Goal: Communication & Community: Answer question/provide support

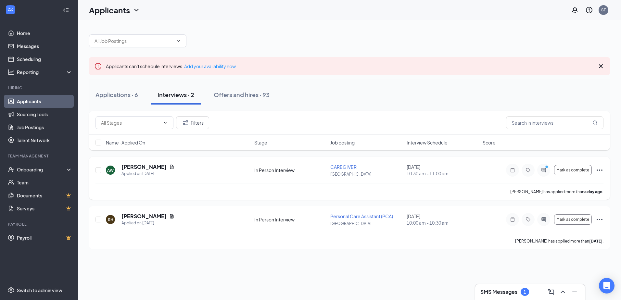
click at [544, 173] on icon "ActiveChat" at bounding box center [544, 170] width 8 height 5
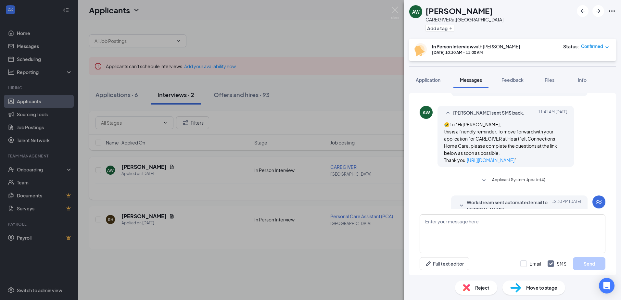
scroll to position [289, 0]
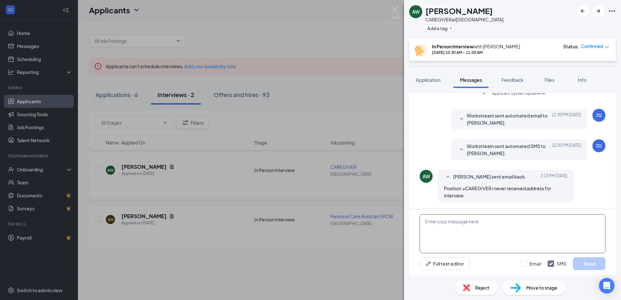
click at [487, 224] on textarea at bounding box center [513, 234] width 186 height 39
click at [458, 149] on icon "SmallChevronDown" at bounding box center [462, 150] width 8 height 8
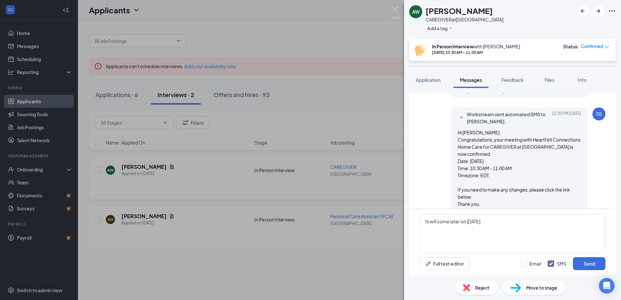
scroll to position [354, 0]
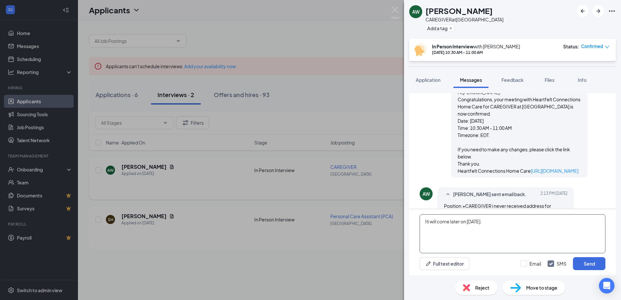
click at [491, 224] on textarea "Iti will come later on [DATE]." at bounding box center [513, 234] width 186 height 39
click at [430, 222] on textarea "Iti will come later on [DATE]." at bounding box center [513, 234] width 186 height 39
click at [424, 219] on textarea "It will come later on [DATE]." at bounding box center [513, 234] width 186 height 39
click at [496, 232] on textarea "HI, It will come later on [DATE]." at bounding box center [513, 234] width 186 height 39
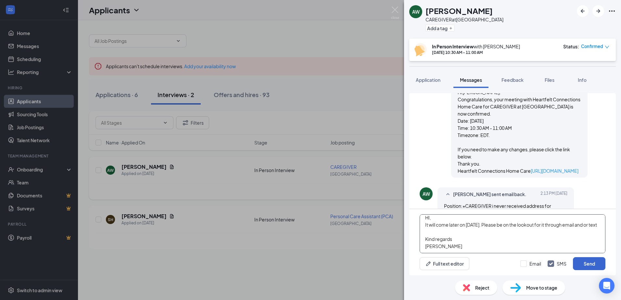
type textarea "HI, It will come later on [DATE]. Please be on the lookout for it through email…"
click at [588, 262] on button "Send" at bounding box center [589, 263] width 33 height 13
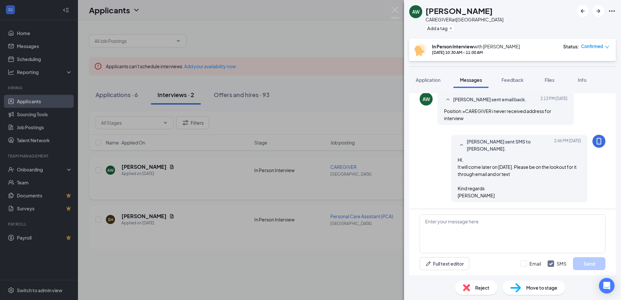
scroll to position [463, 0]
click at [394, 12] on img at bounding box center [395, 13] width 8 height 13
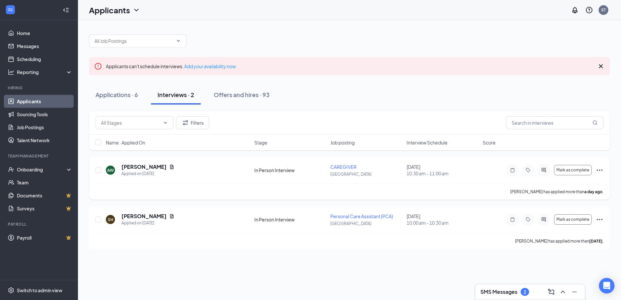
click at [530, 294] on div "SMS Messages 2" at bounding box center [530, 292] width 99 height 10
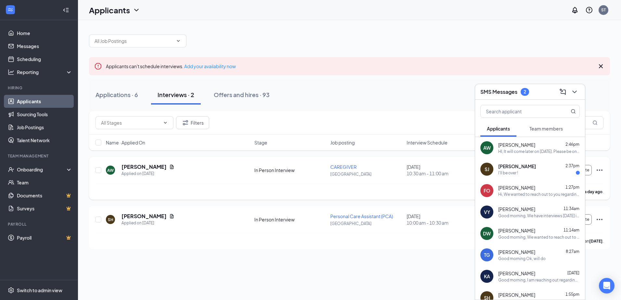
click at [542, 168] on div "[PERSON_NAME] 2:37pm" at bounding box center [540, 166] width 82 height 7
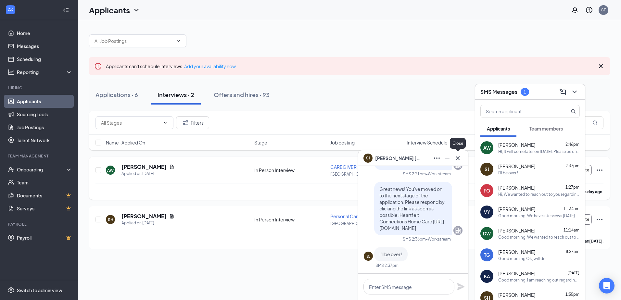
click at [461, 157] on icon "Cross" at bounding box center [458, 158] width 8 height 8
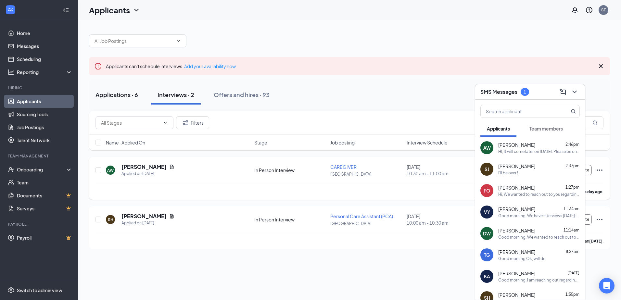
click at [106, 91] on div "Applications · 6" at bounding box center [117, 95] width 43 height 8
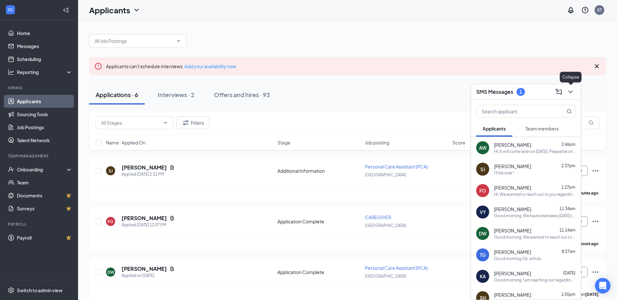
click at [573, 92] on icon "ChevronDown" at bounding box center [570, 92] width 8 height 8
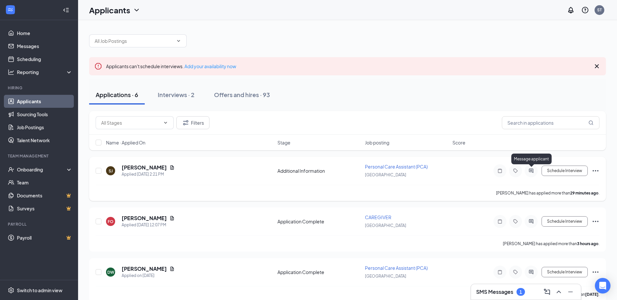
click at [531, 171] on icon "ActiveChat" at bounding box center [531, 170] width 8 height 5
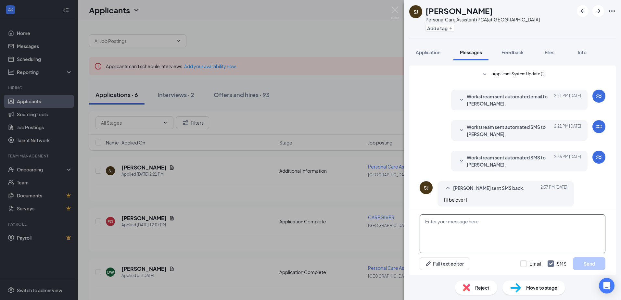
scroll to position [52, 0]
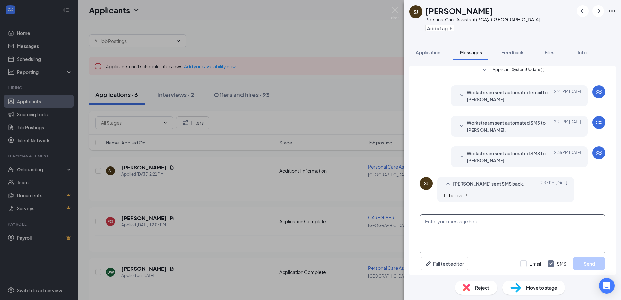
click at [485, 238] on textarea at bounding box center [513, 234] width 186 height 39
drag, startPoint x: 428, startPoint y: 52, endPoint x: 444, endPoint y: 63, distance: 18.9
click at [428, 52] on span "Application" at bounding box center [428, 52] width 25 height 6
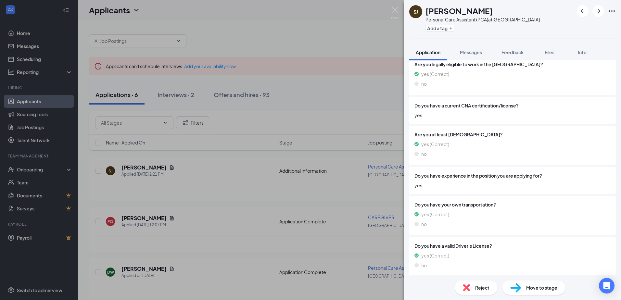
scroll to position [388, 0]
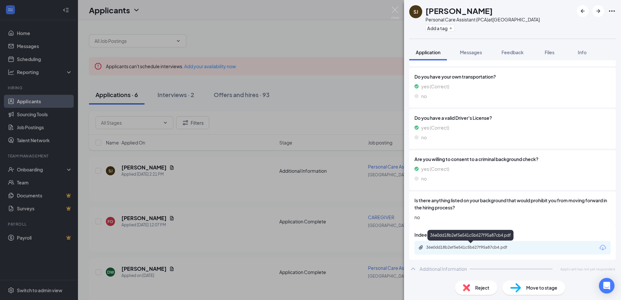
click at [484, 248] on div "36e0dd18b2ef5e541c5b627f95a87cb4.pdf" at bounding box center [471, 247] width 91 height 5
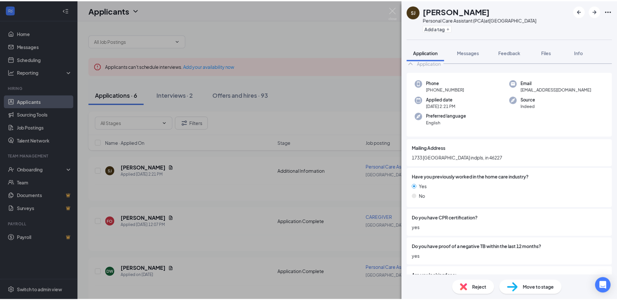
scroll to position [33, 0]
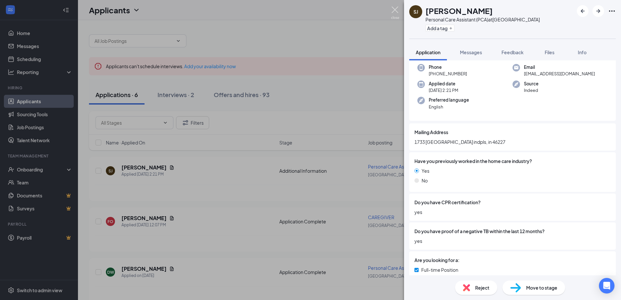
click at [398, 10] on img at bounding box center [395, 13] width 8 height 13
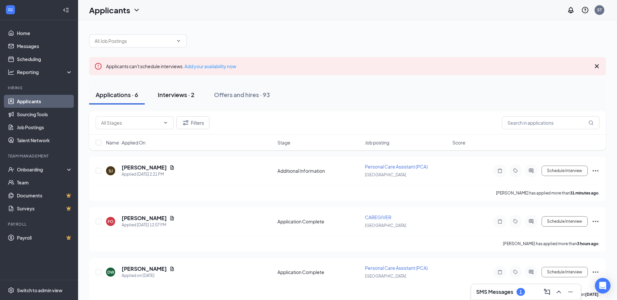
click at [192, 95] on div "Interviews · 2" at bounding box center [176, 95] width 37 height 8
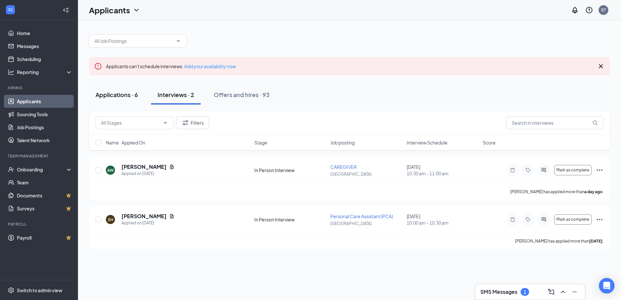
click at [122, 95] on div "Applications · 6" at bounding box center [117, 95] width 43 height 8
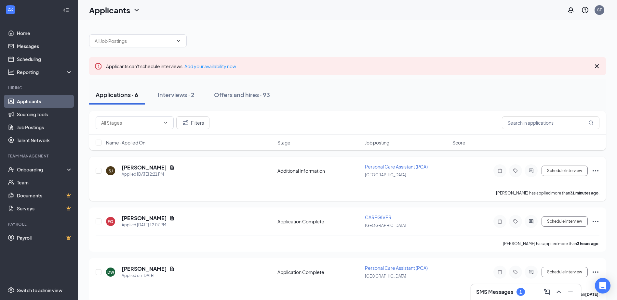
click at [596, 170] on icon "Ellipses" at bounding box center [595, 171] width 8 height 8
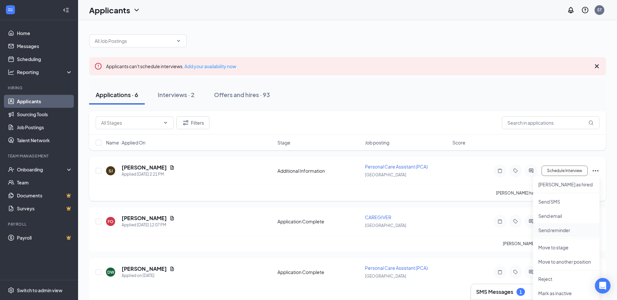
click at [564, 230] on p "Send reminder" at bounding box center [566, 230] width 56 height 7
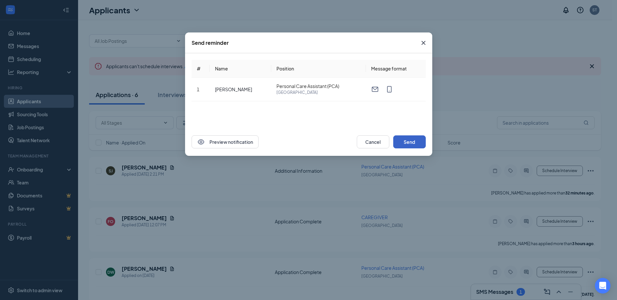
click at [413, 140] on button "Send" at bounding box center [409, 142] width 33 height 13
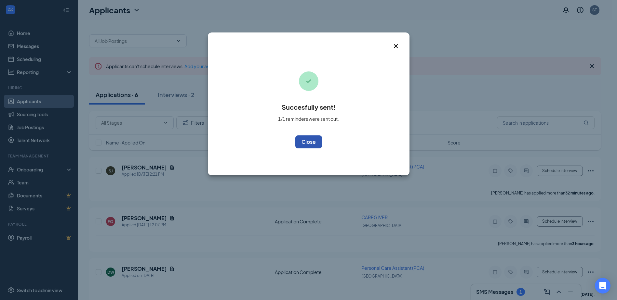
click at [307, 142] on button "OK" at bounding box center [308, 142] width 27 height 13
